Goal: Obtain resource: Obtain resource

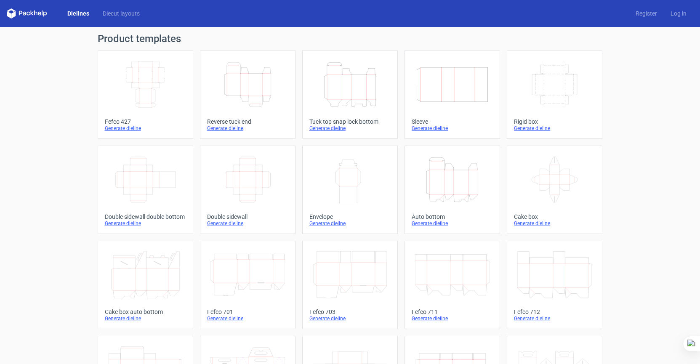
click at [226, 131] on div "Generate dieline" at bounding box center [247, 128] width 81 height 7
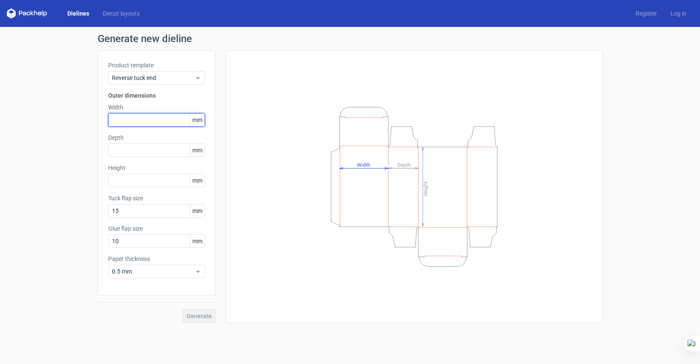
click at [139, 117] on input "text" at bounding box center [156, 119] width 97 height 13
type input "70"
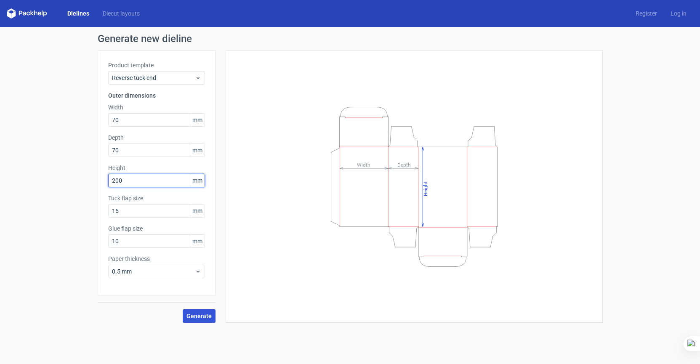
type input "200"
click at [198, 316] on span "Generate" at bounding box center [198, 316] width 25 height 6
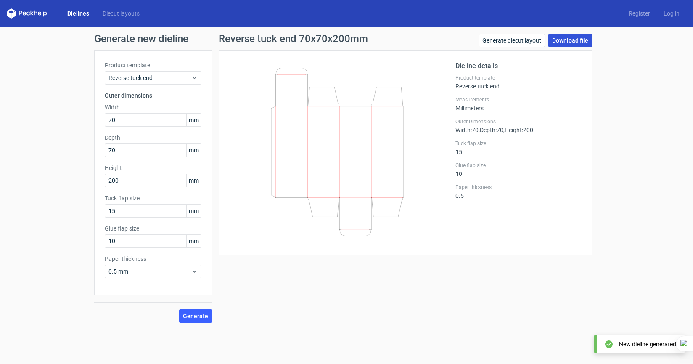
click at [583, 37] on link "Download file" at bounding box center [571, 40] width 44 height 13
